Goal: Contribute content: Contribute content

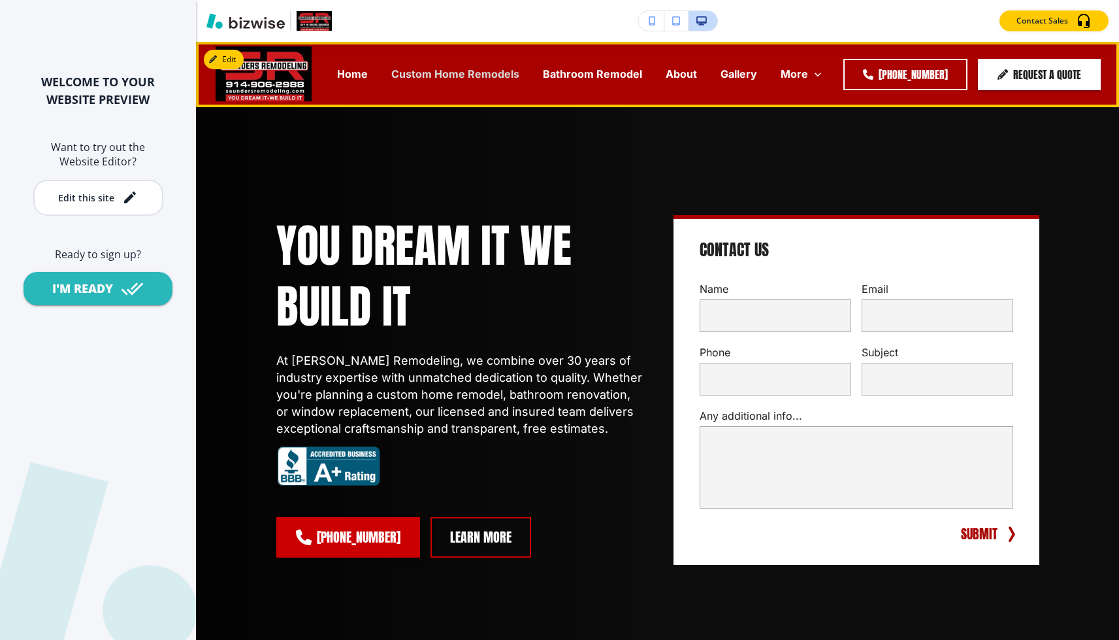
click at [466, 78] on p "Custom Home Remodels" at bounding box center [455, 74] width 128 height 15
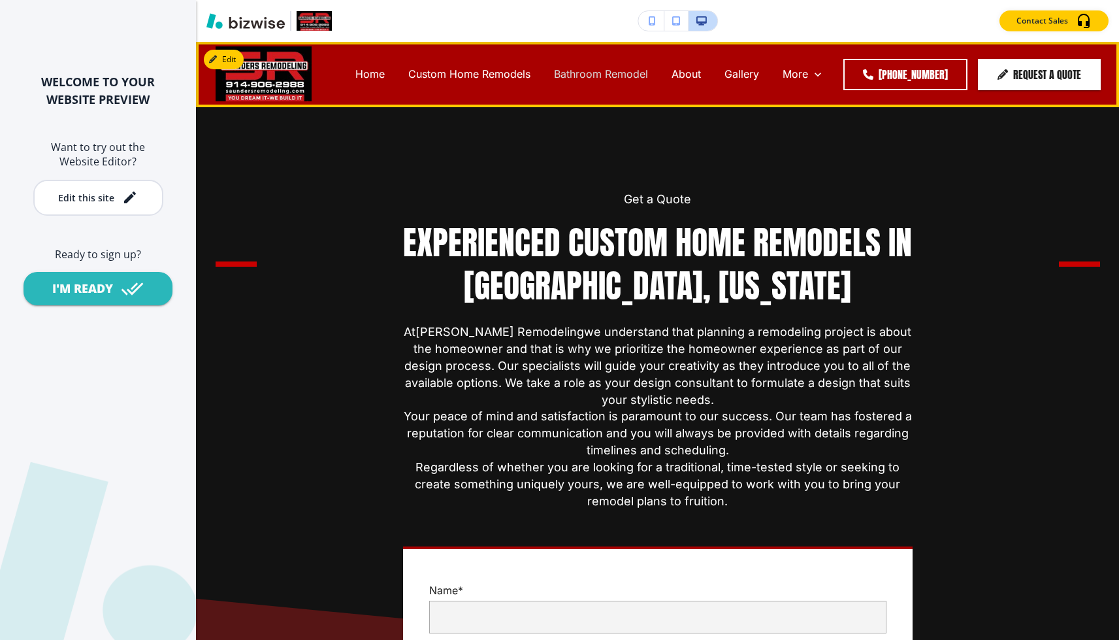
click at [594, 68] on p "Bathroom Remodel" at bounding box center [601, 74] width 94 height 15
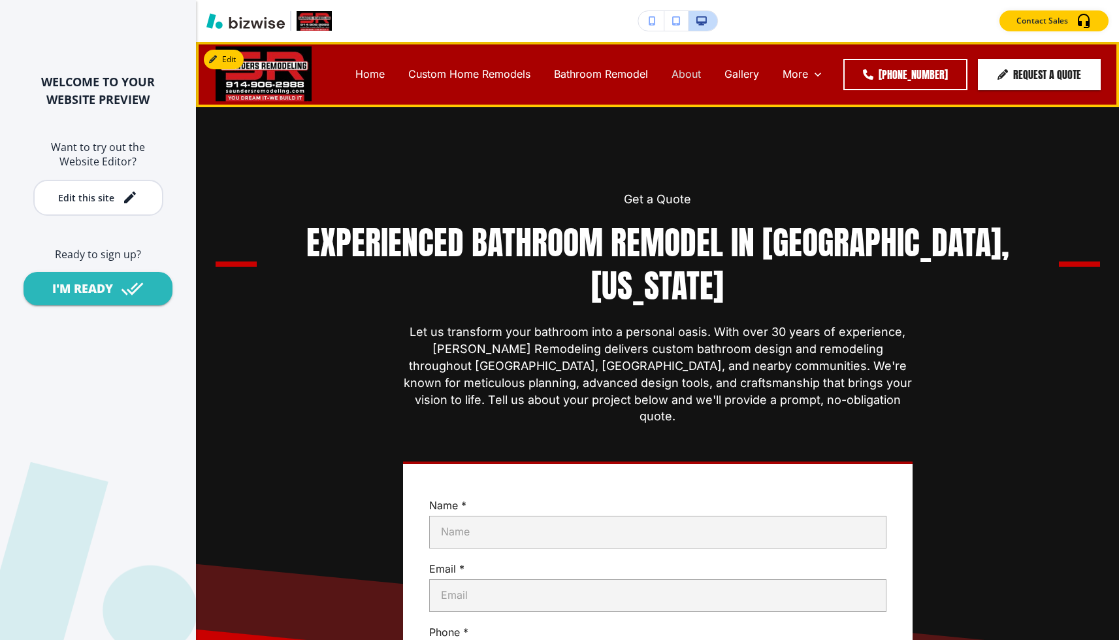
click at [692, 67] on p "About" at bounding box center [686, 74] width 29 height 15
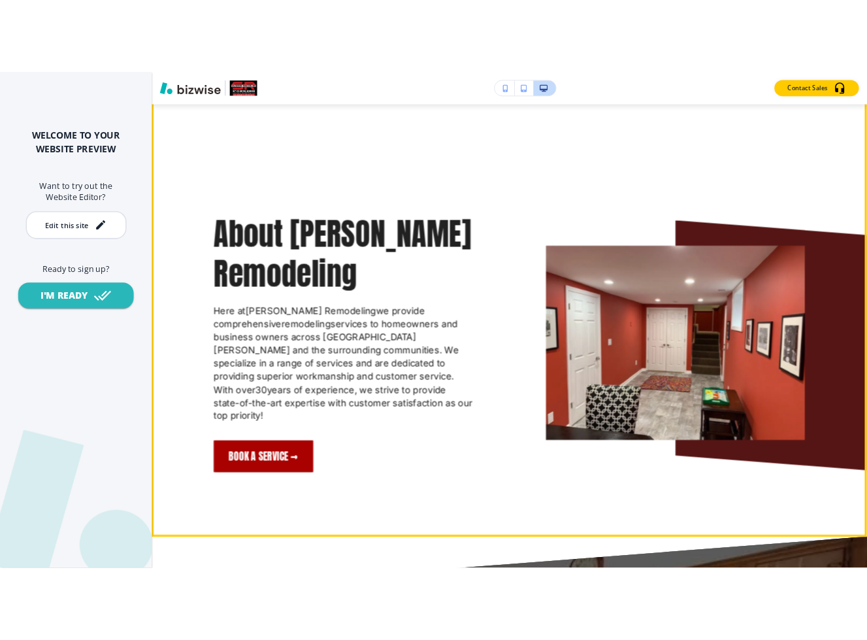
scroll to position [541, 0]
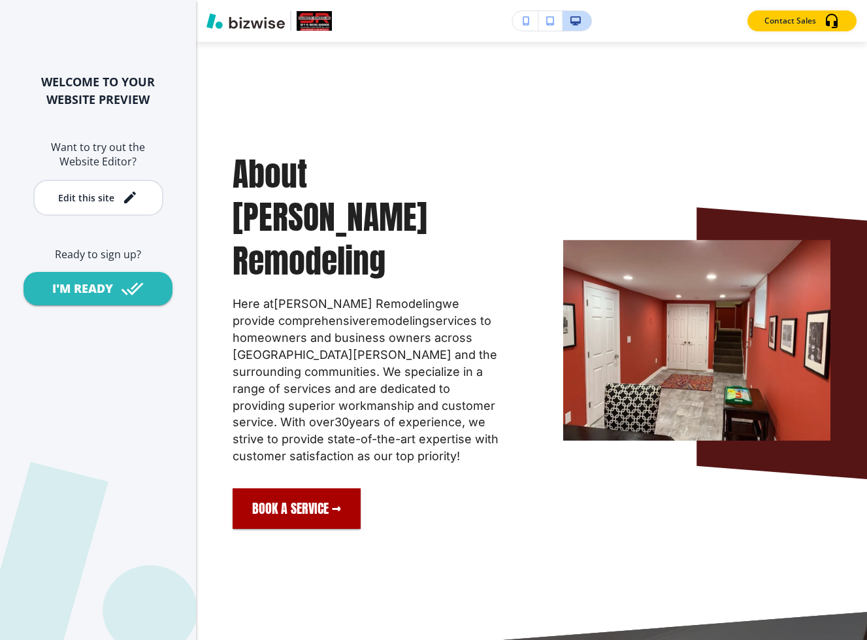
click at [265, 27] on img "button" at bounding box center [246, 21] width 78 height 16
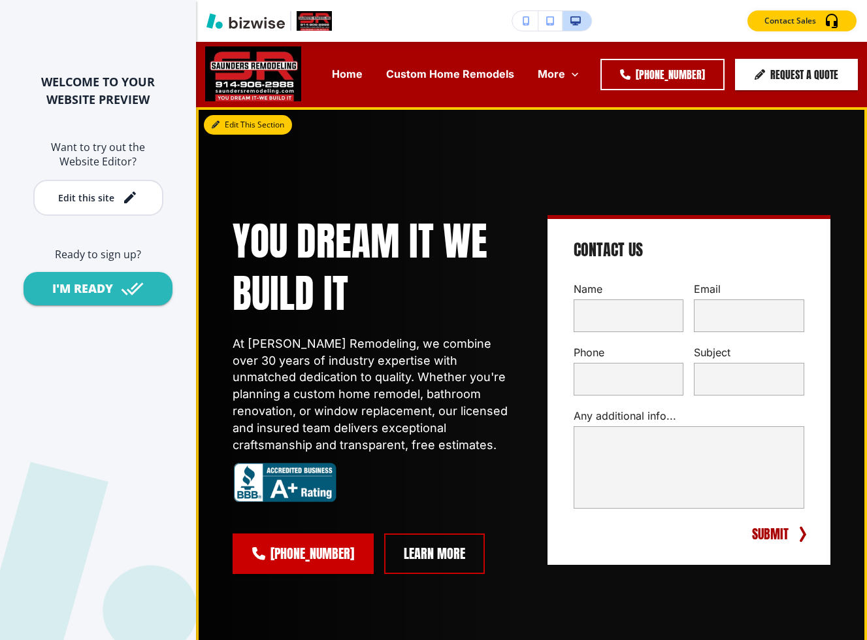
click at [224, 115] on button "Edit This Section" at bounding box center [248, 125] width 88 height 20
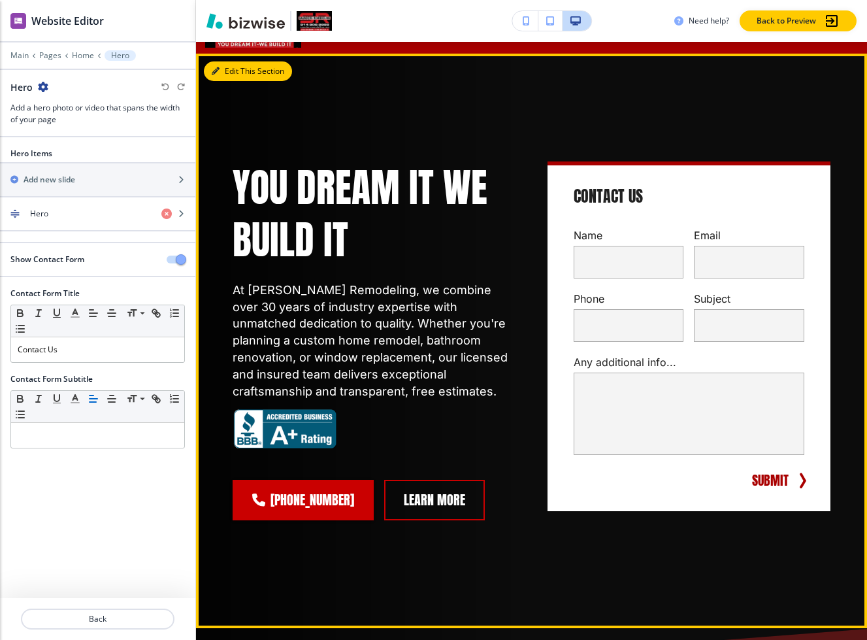
scroll to position [65, 0]
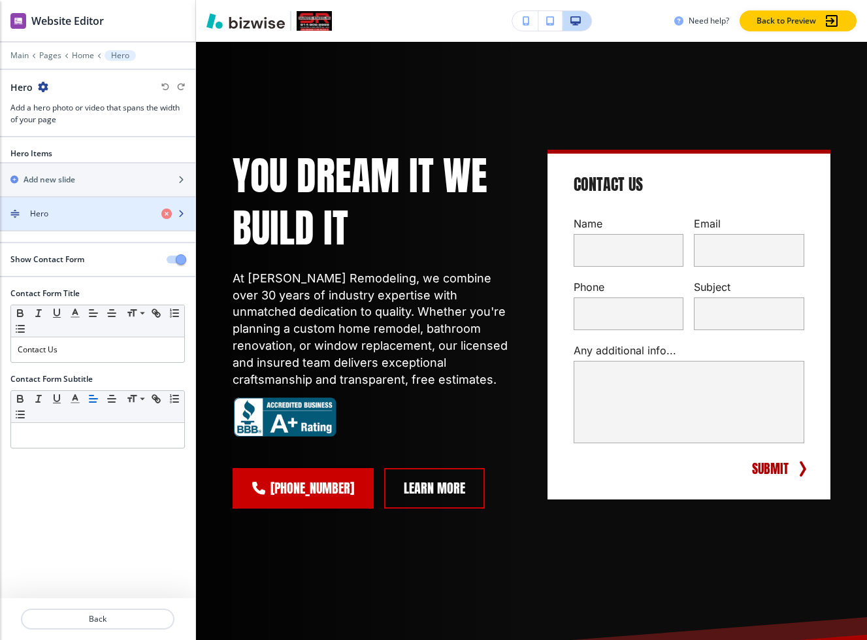
click at [71, 215] on div "Hero" at bounding box center [75, 214] width 151 height 12
click at [100, 220] on div "button" at bounding box center [97, 225] width 195 height 10
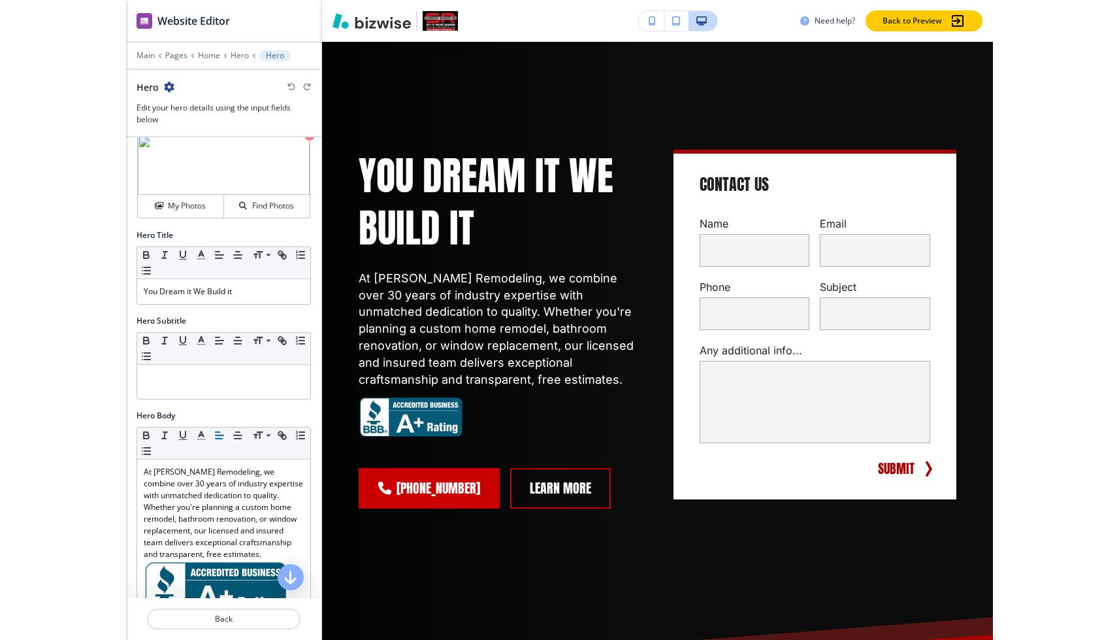
scroll to position [0, 0]
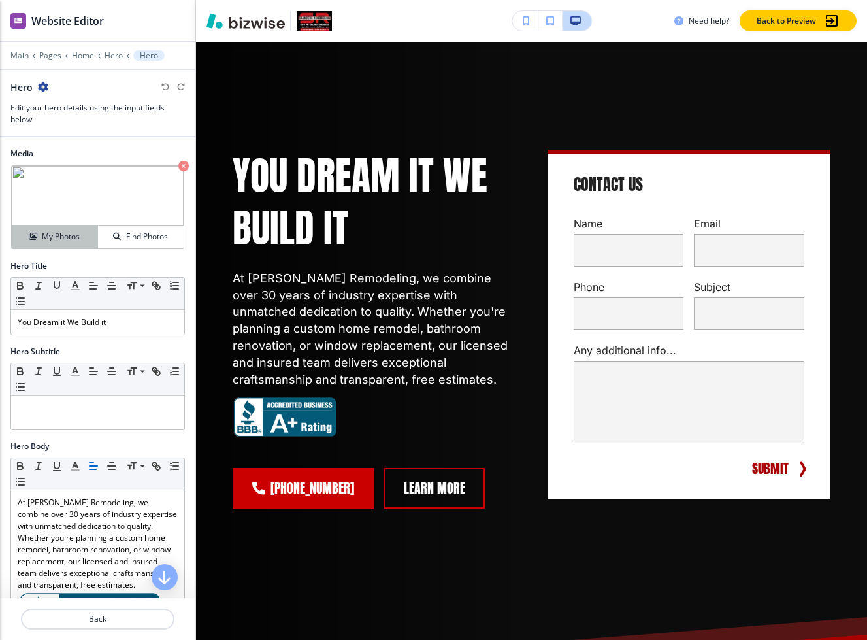
click at [61, 239] on h4 "My Photos" at bounding box center [61, 237] width 38 height 12
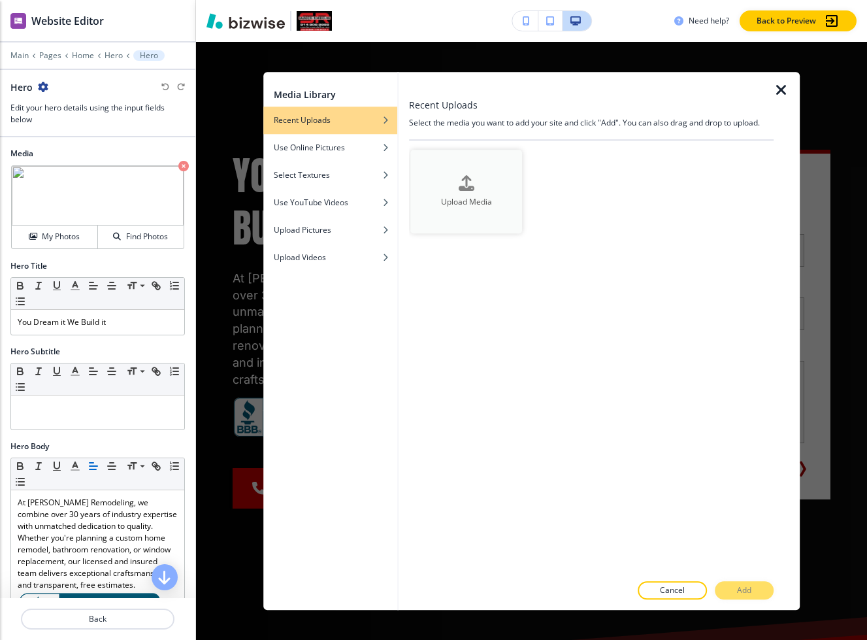
click at [459, 212] on button "Upload Media" at bounding box center [466, 192] width 112 height 84
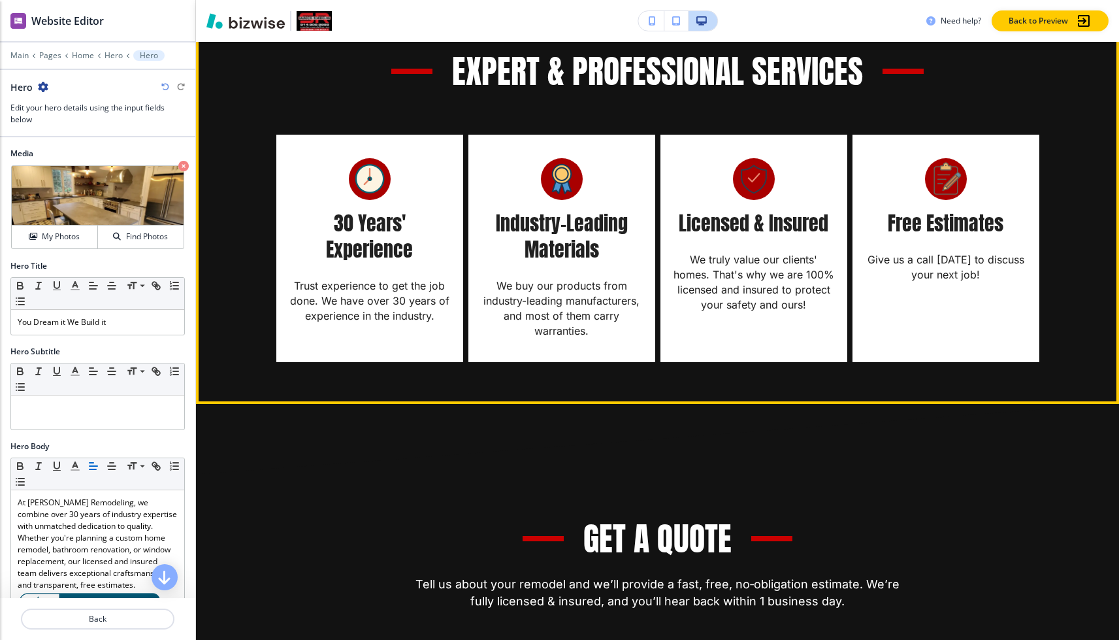
scroll to position [698, 0]
